Goal: Task Accomplishment & Management: Manage account settings

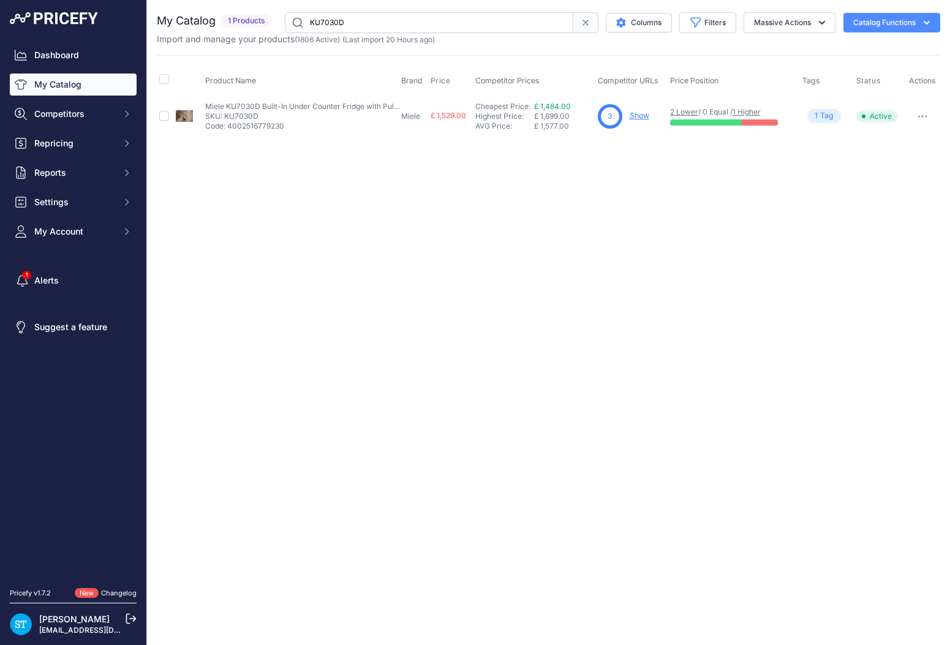
click at [343, 26] on input "KU7030D" at bounding box center [429, 22] width 288 height 21
click at [448, 228] on div "Close You are not connected to the internet." at bounding box center [548, 322] width 803 height 645
click at [341, 17] on input "TCR780WP" at bounding box center [429, 22] width 288 height 21
paste input "WTD165WPM"
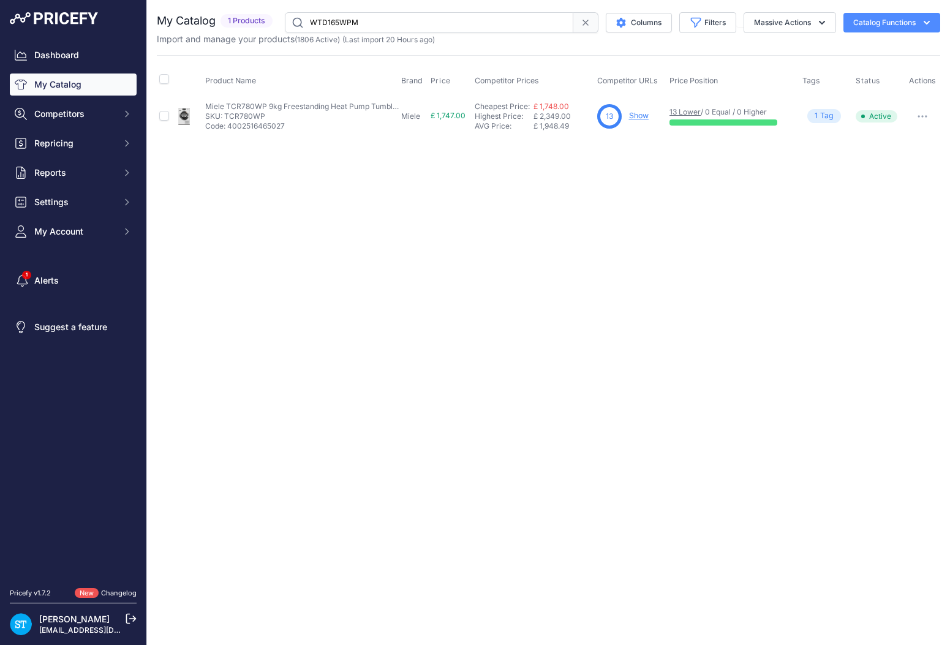
type input "WTD165WPM"
click at [633, 116] on link "Show" at bounding box center [640, 115] width 20 height 9
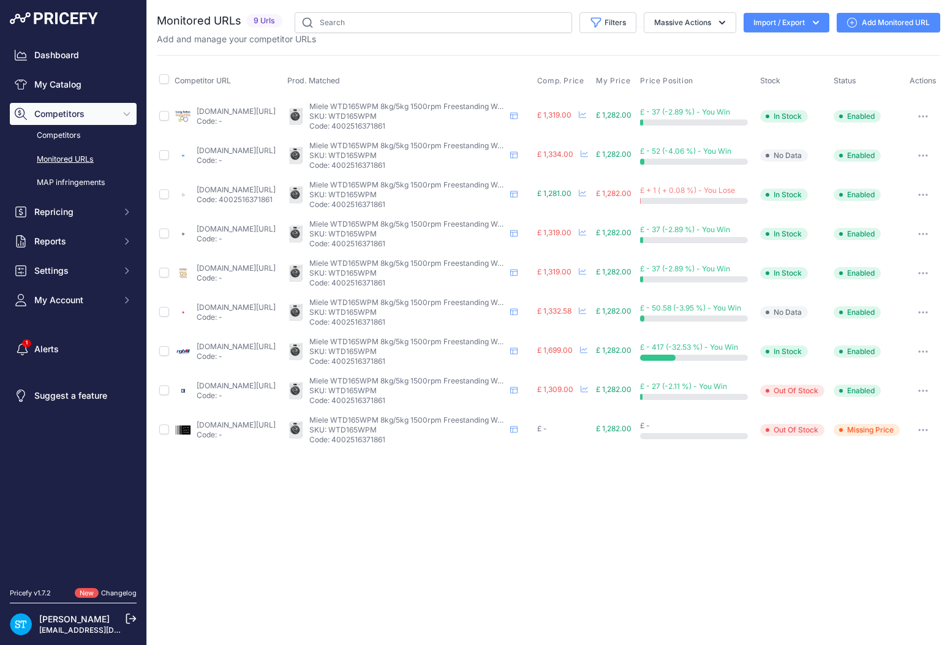
click at [578, 78] on span "Comp. Price" at bounding box center [560, 81] width 47 height 10
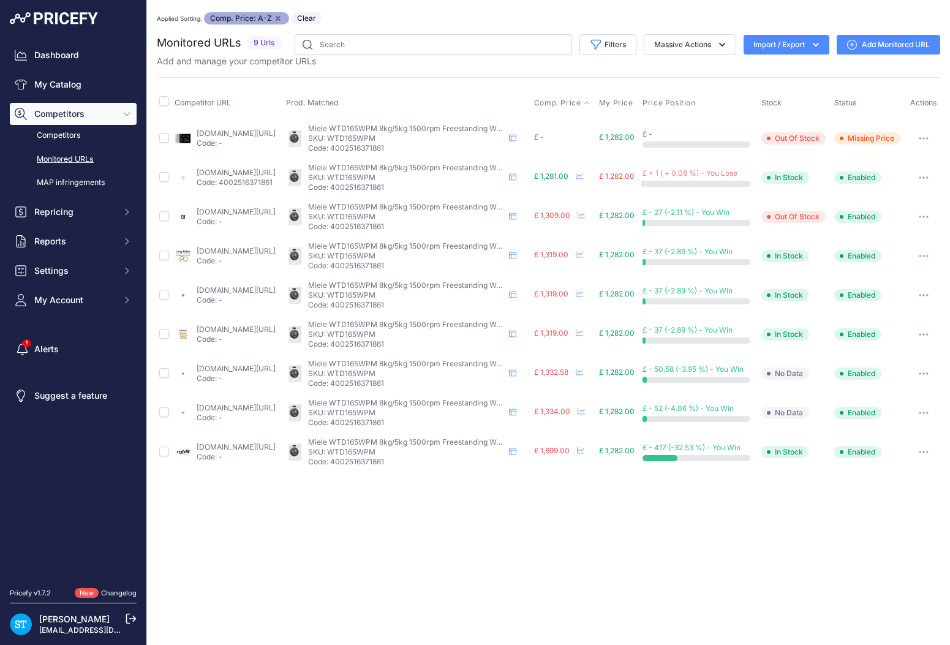
click at [929, 143] on button "button" at bounding box center [923, 138] width 24 height 17
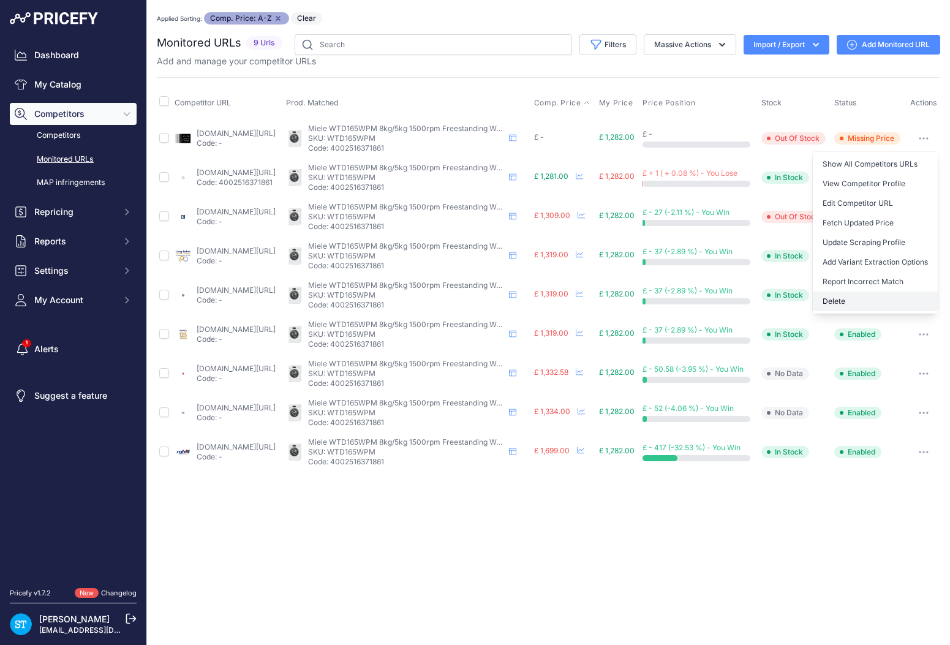
click at [863, 298] on button "Delete" at bounding box center [875, 302] width 125 height 20
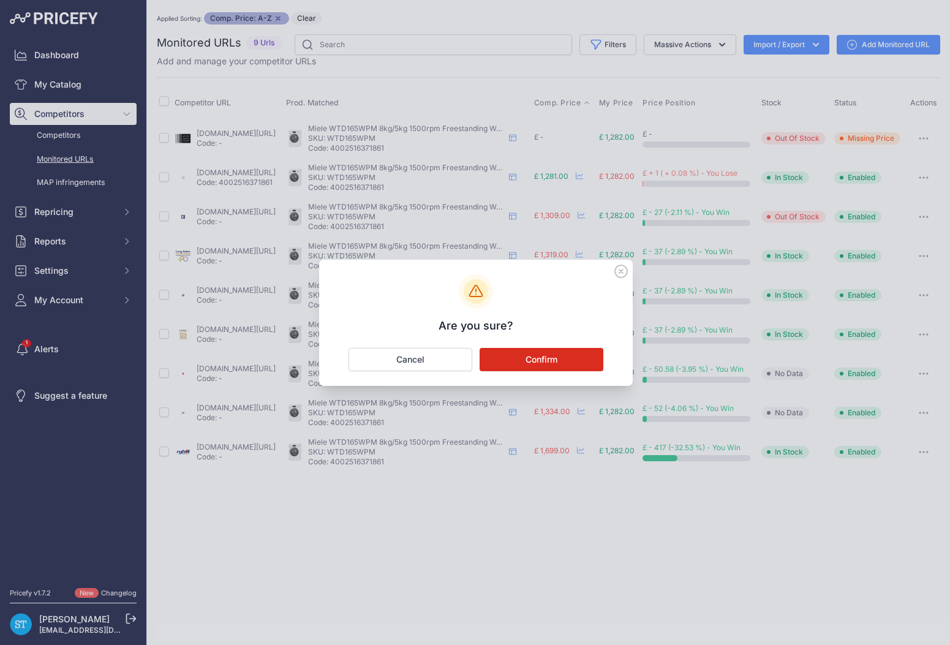
click at [543, 356] on button "Confirm" at bounding box center [542, 359] width 124 height 23
